Goal: Task Accomplishment & Management: Manage account settings

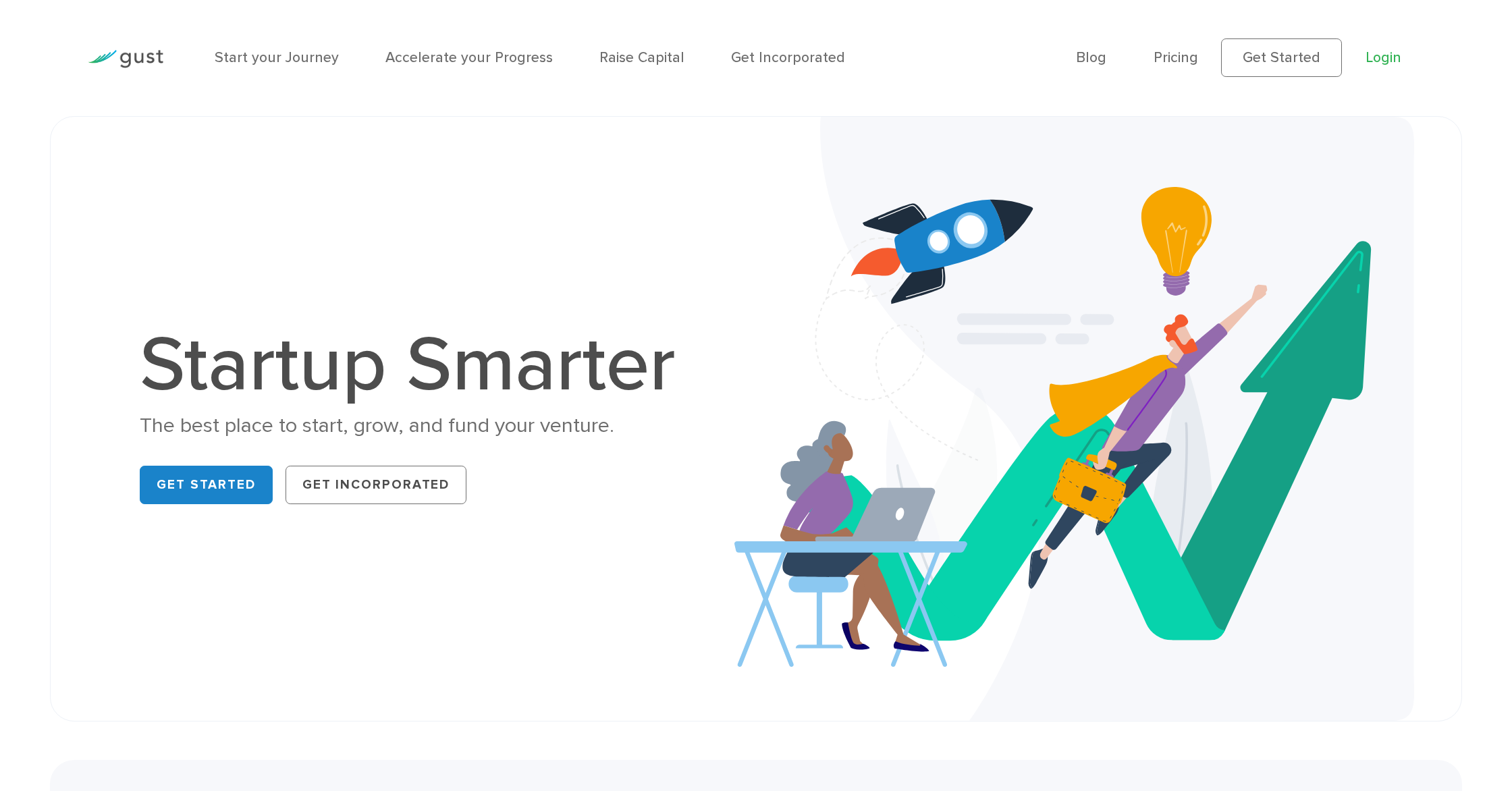
click at [1387, 58] on link "Login" at bounding box center [1384, 58] width 36 height 17
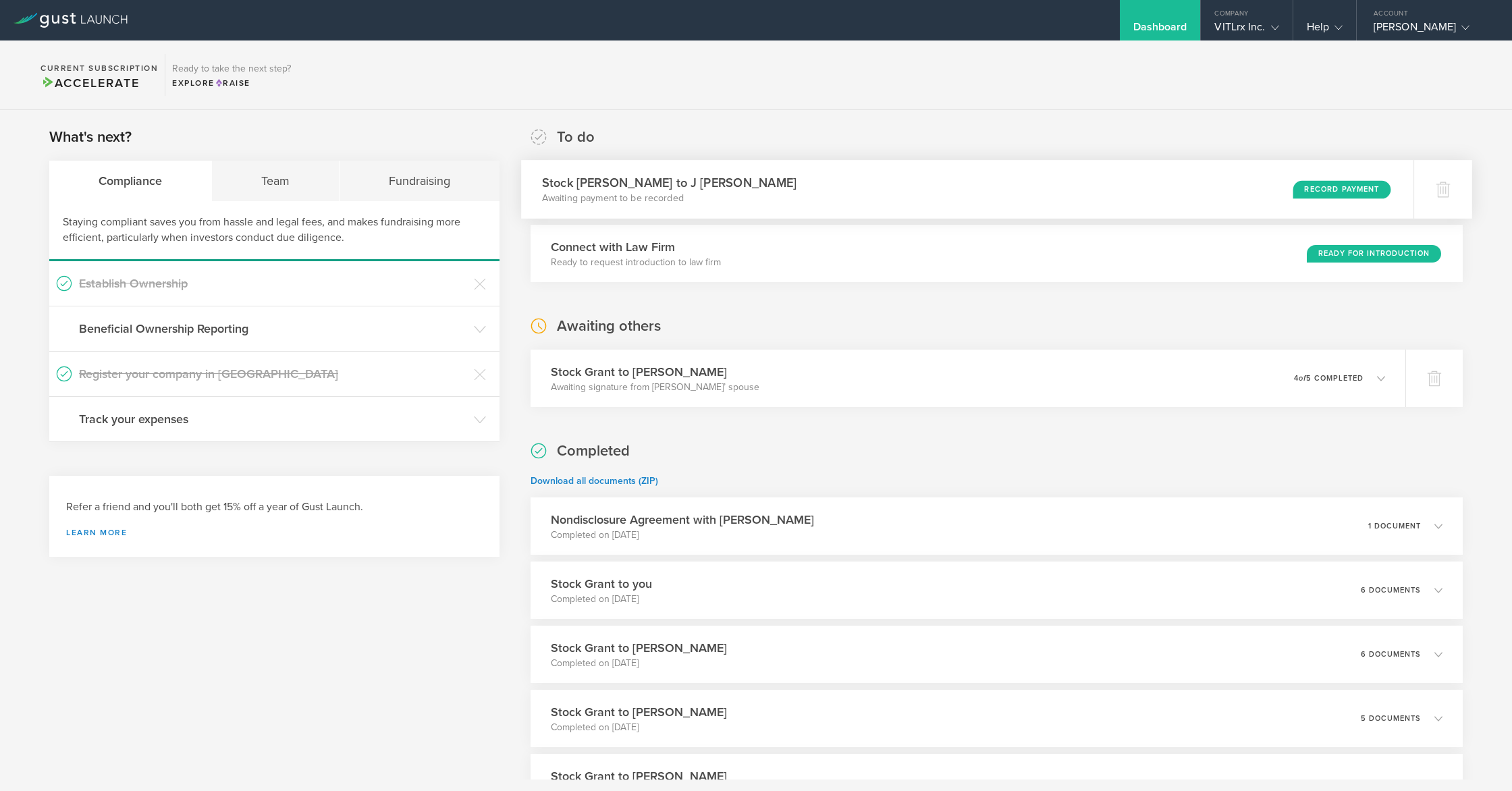
click at [1056, 195] on div "Stock Grant to J Tod Fetherling Awaiting payment to be recorded Record Payment" at bounding box center [969, 189] width 893 height 59
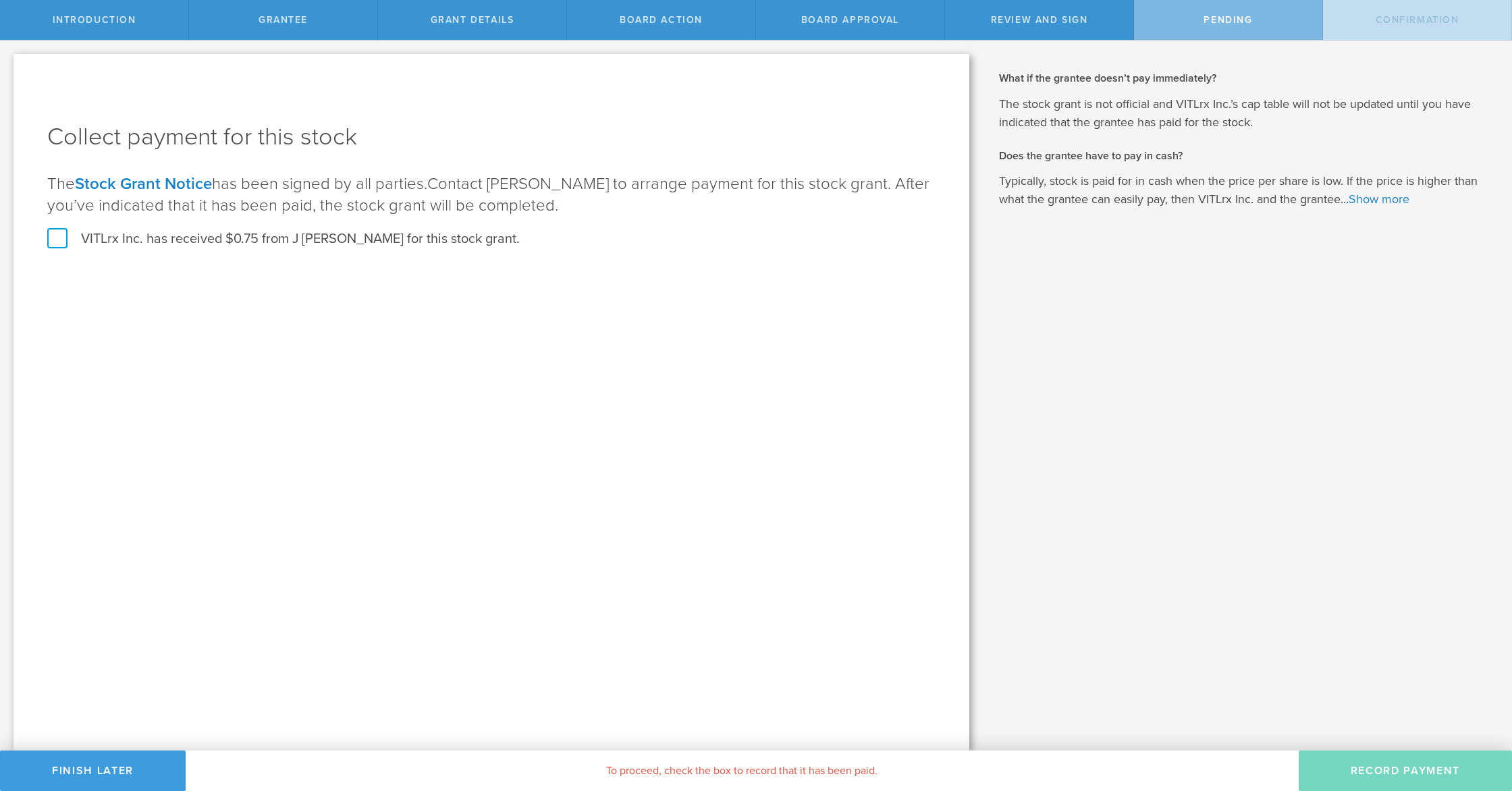
click at [46, 239] on div "Collect payment for this stock The Stock Grant Notice has been signed by all pa…" at bounding box center [492, 402] width 956 height 697
click at [56, 239] on label "VITLrx Inc. has received $0.75 from J Tod Fetherling for this stock grant." at bounding box center [284, 239] width 472 height 18
click at [0, 0] on input "VITLrx Inc. has received $0.75 from J Tod Fetherling for this stock grant." at bounding box center [0, 0] width 0 height 0
click at [1399, 759] on button "Record Payment" at bounding box center [1406, 771] width 213 height 41
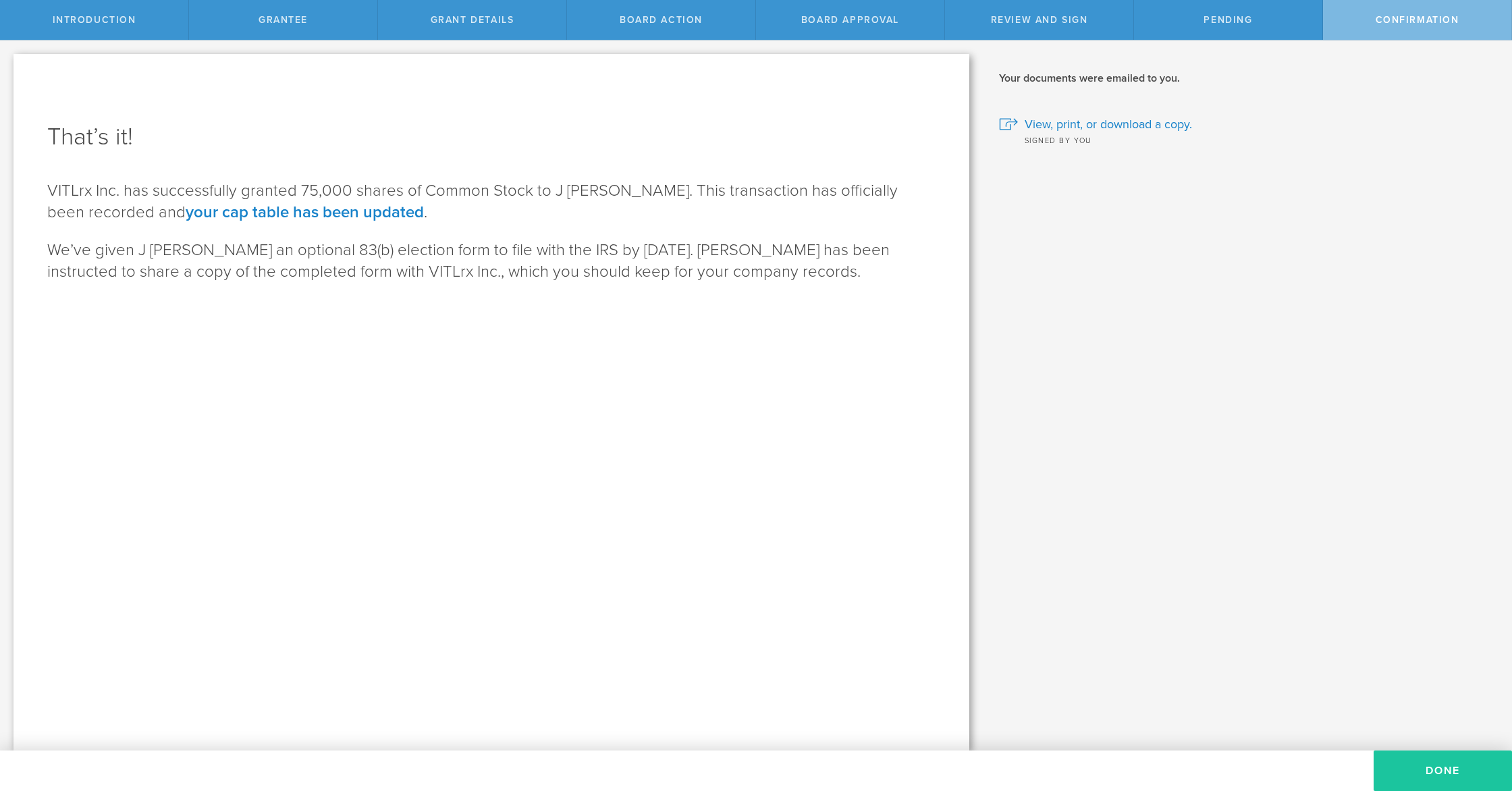
click at [1448, 774] on button "Done" at bounding box center [1444, 771] width 138 height 41
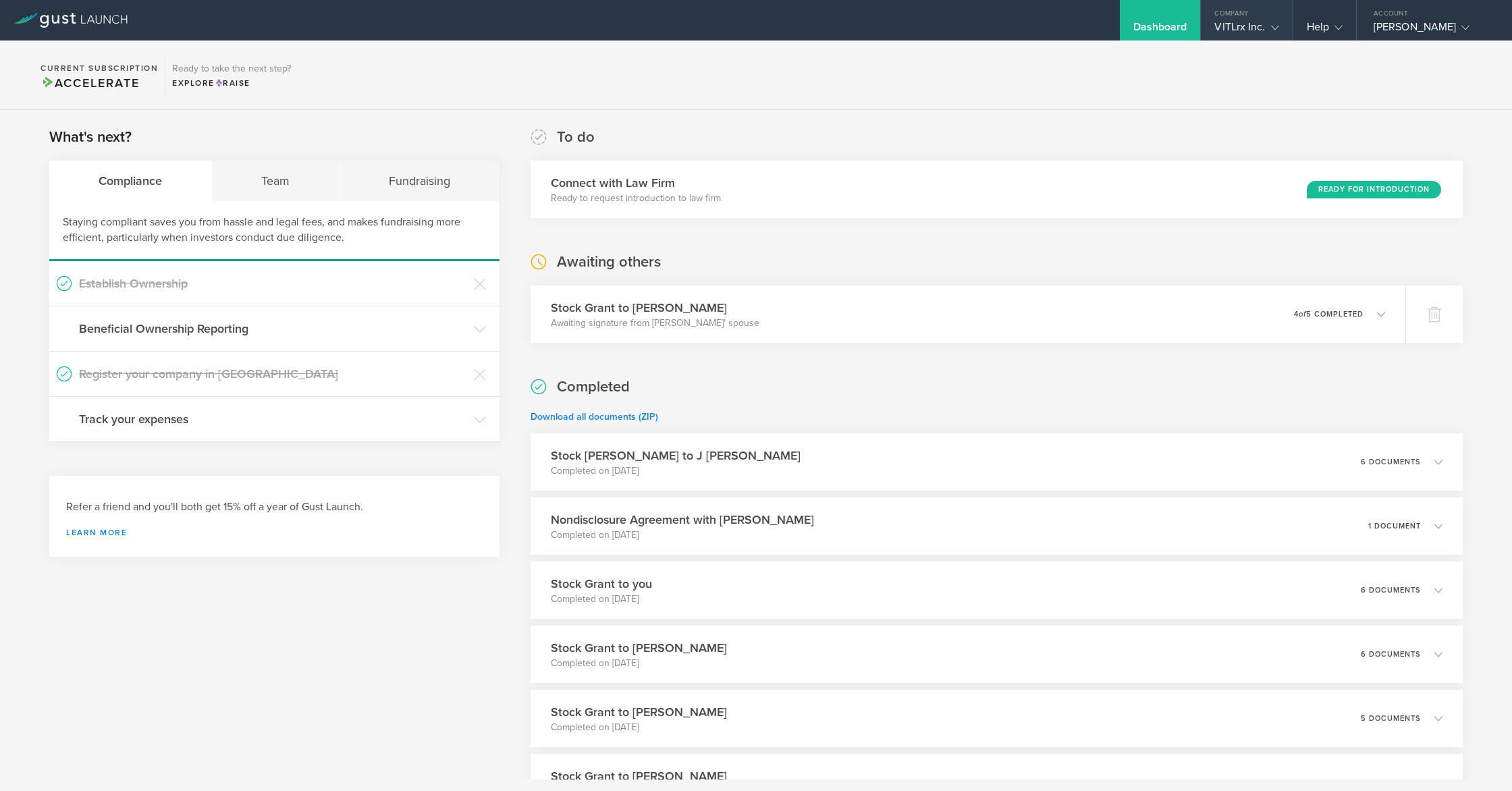
click at [1235, 25] on div "VITLrx Inc." at bounding box center [1246, 30] width 64 height 20
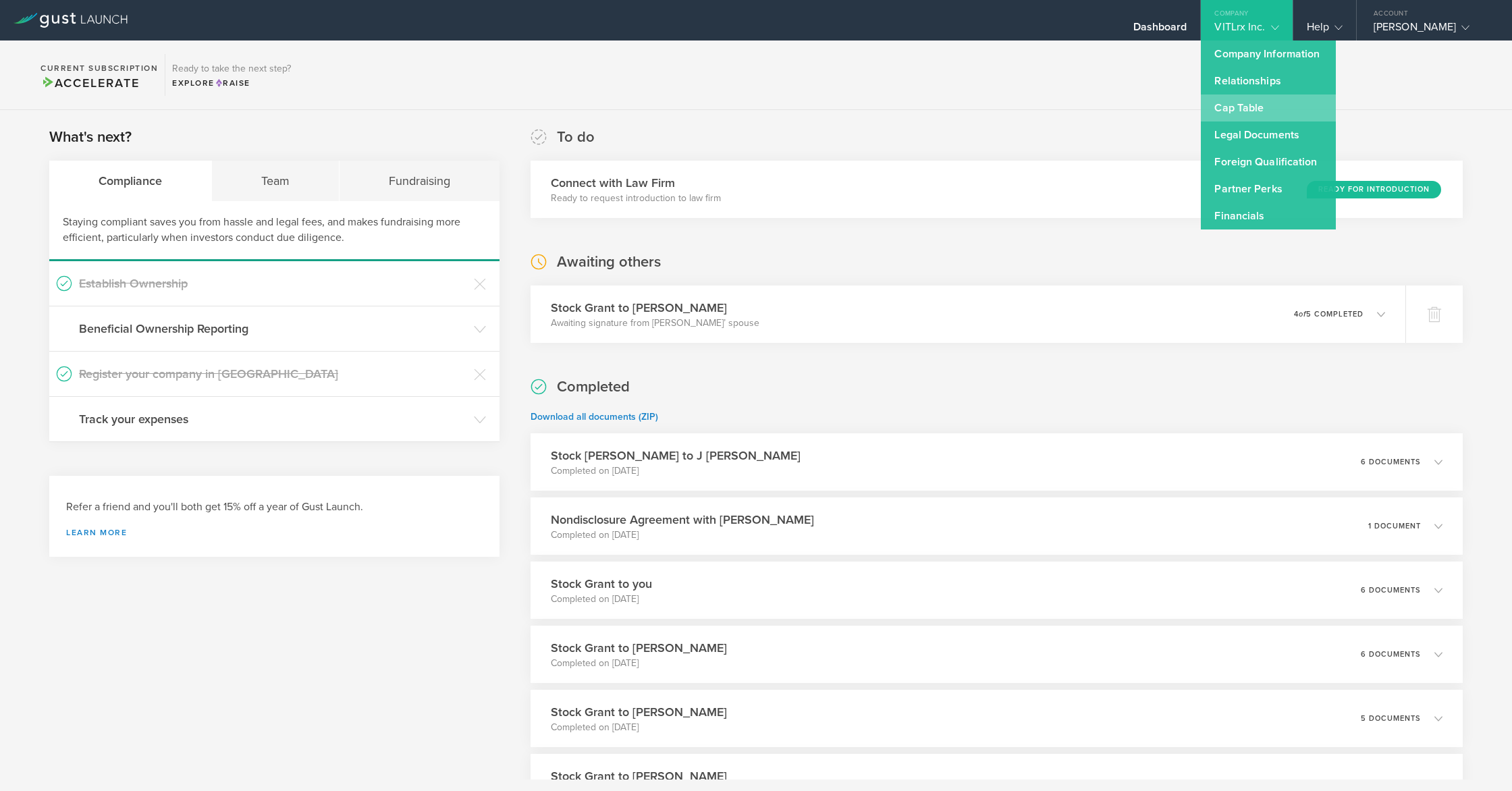
click at [1231, 110] on link "Cap Table" at bounding box center [1268, 108] width 135 height 27
